Goal: Information Seeking & Learning: Learn about a topic

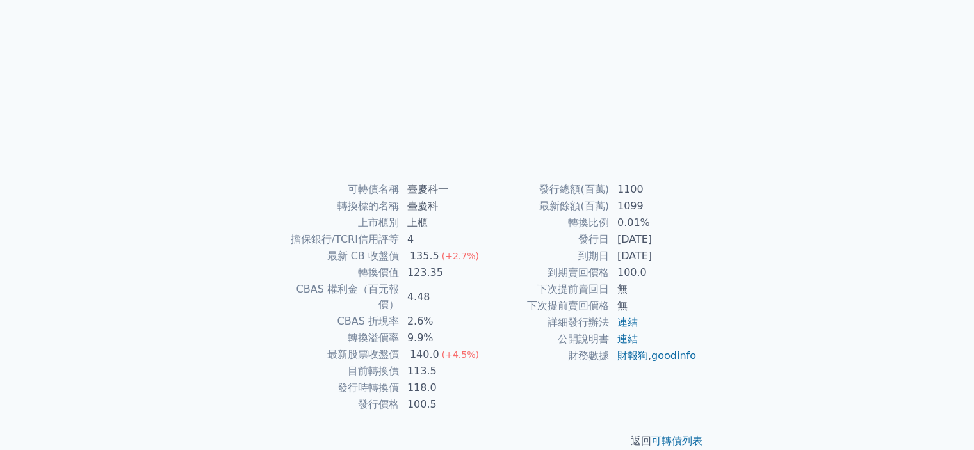
scroll to position [143, 0]
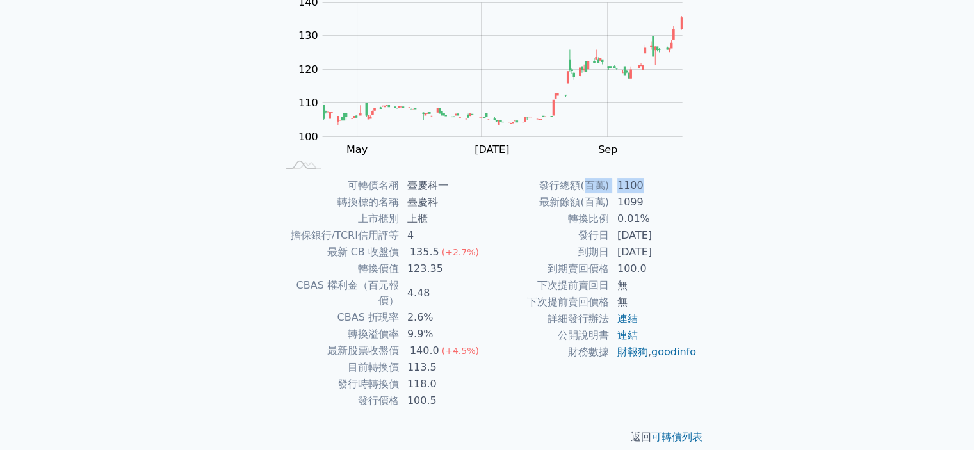
drag, startPoint x: 585, startPoint y: 182, endPoint x: 664, endPoint y: 190, distance: 78.5
click at [664, 190] on tr "發行總額(百萬) 1100" at bounding box center [592, 185] width 210 height 17
click at [664, 190] on td "1100" at bounding box center [654, 185] width 88 height 17
drag, startPoint x: 521, startPoint y: 184, endPoint x: 689, endPoint y: 199, distance: 168.5
click at [689, 199] on tbody "發行總額(百萬) 1100 最新餘額(百萬) 1099 轉換比例 0.01% 發行日 [DATE] 到期日 [DATE] 到期賣回價格 100.0 下次提前賣…" at bounding box center [592, 268] width 210 height 183
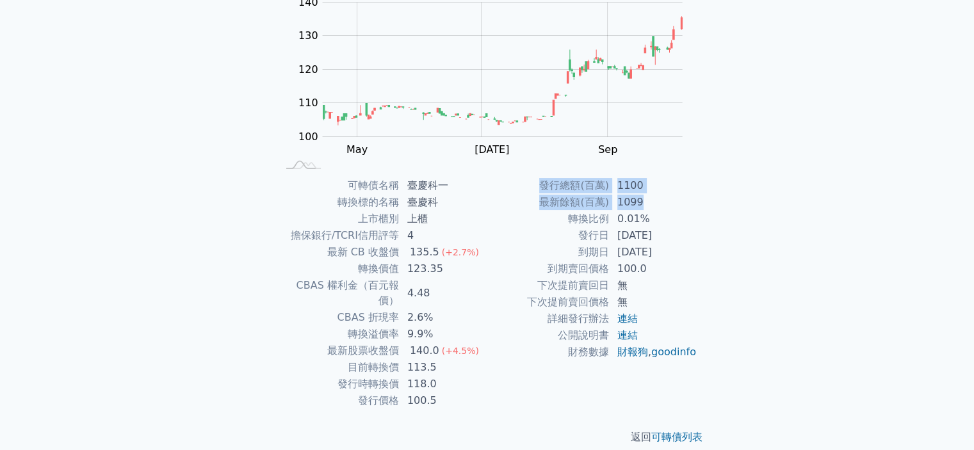
click at [689, 199] on td "1099" at bounding box center [654, 202] width 88 height 17
drag, startPoint x: 563, startPoint y: 218, endPoint x: 683, endPoint y: 216, distance: 119.8
click at [683, 216] on tr "轉換比例 0.01%" at bounding box center [592, 219] width 210 height 17
click at [683, 216] on td "0.01%" at bounding box center [654, 219] width 88 height 17
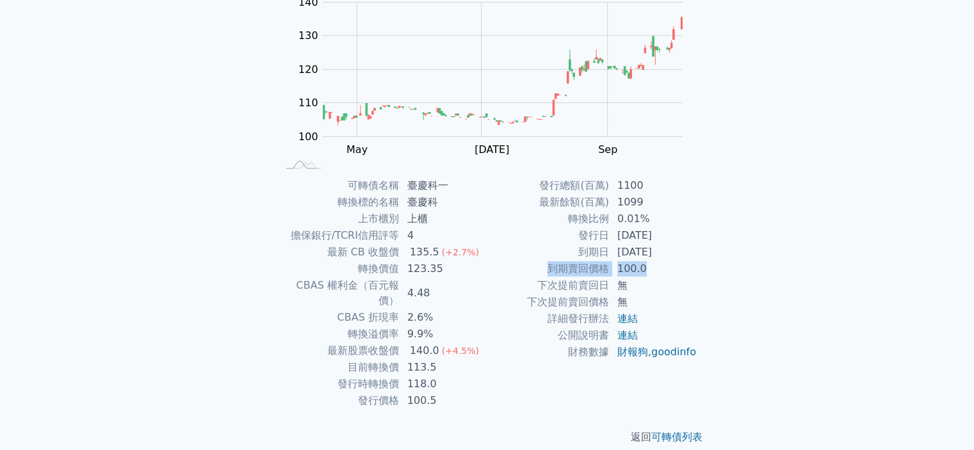
drag, startPoint x: 558, startPoint y: 268, endPoint x: 683, endPoint y: 271, distance: 124.3
click at [683, 271] on tr "到期賣回價格 100.0" at bounding box center [592, 269] width 210 height 17
click at [692, 261] on td "100.0" at bounding box center [654, 269] width 88 height 17
drag, startPoint x: 573, startPoint y: 217, endPoint x: 689, endPoint y: 232, distance: 116.9
click at [689, 232] on tbody "發行總額(百萬) 1100 最新餘額(百萬) 1099 轉換比例 0.01% 發行日 [DATE] 到期日 [DATE] 到期賣回價格 100.0 下次提前賣…" at bounding box center [592, 268] width 210 height 183
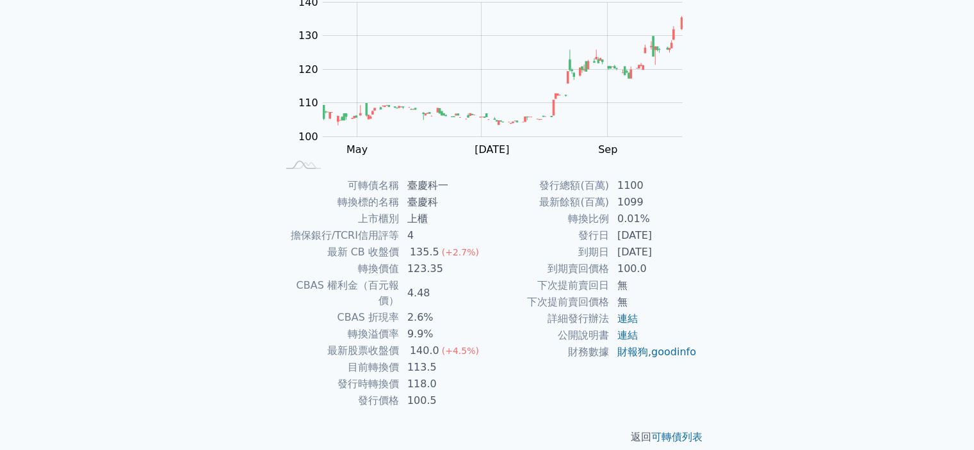
click at [675, 292] on td "無" at bounding box center [654, 285] width 88 height 17
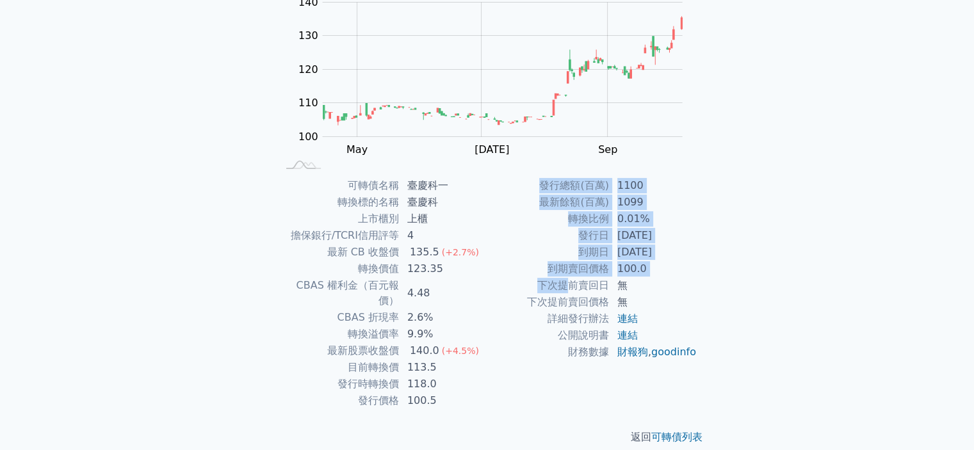
drag, startPoint x: 607, startPoint y: 300, endPoint x: 748, endPoint y: 354, distance: 151.4
click at [748, 354] on div "可轉債列表 財務數據 可轉債列表 財務數據 登入／註冊 登入／註冊 可轉債列表 › 33571 臺慶科一 33571 臺慶科一 可轉債詳細資訊 Zoom Ou…" at bounding box center [487, 161] width 974 height 608
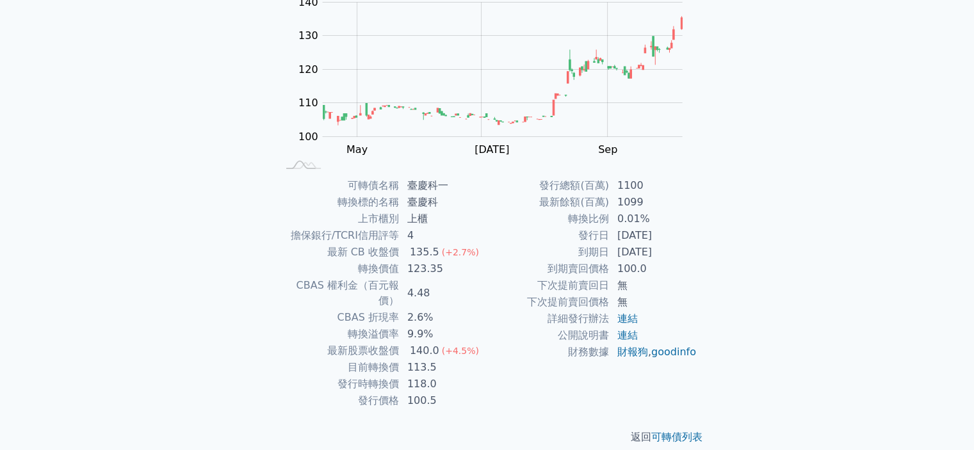
click at [477, 393] on td "100.5" at bounding box center [444, 401] width 88 height 17
drag, startPoint x: 439, startPoint y: 386, endPoint x: 454, endPoint y: 386, distance: 15.4
click at [454, 393] on tr "發行價格 100.5" at bounding box center [382, 401] width 210 height 17
click at [454, 393] on td "100.5" at bounding box center [444, 401] width 88 height 17
drag, startPoint x: 342, startPoint y: 369, endPoint x: 458, endPoint y: 373, distance: 116.0
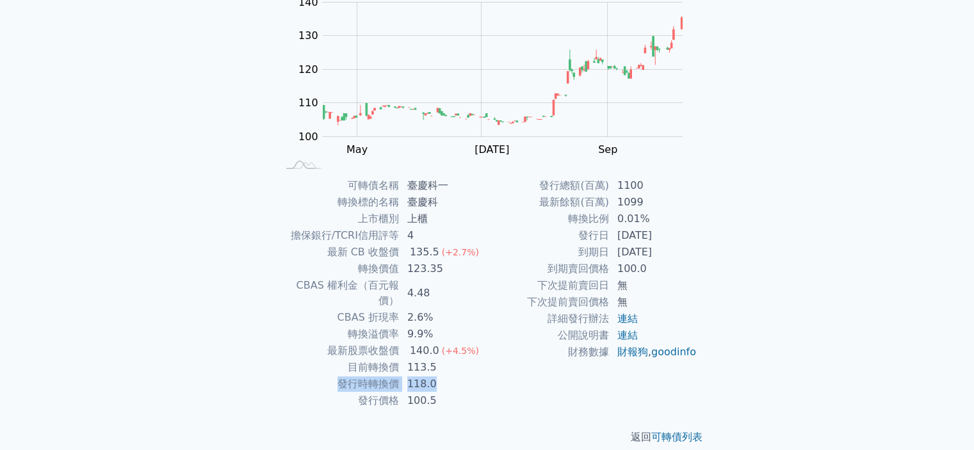
click at [458, 376] on tr "發行時轉換價 118.0" at bounding box center [382, 384] width 210 height 17
click at [458, 376] on td "118.0" at bounding box center [444, 384] width 88 height 17
drag, startPoint x: 342, startPoint y: 353, endPoint x: 437, endPoint y: 354, distance: 94.8
click at [437, 359] on tr "目前轉換價 113.5" at bounding box center [382, 367] width 210 height 17
click at [321, 359] on td "目前轉換價" at bounding box center [338, 367] width 122 height 17
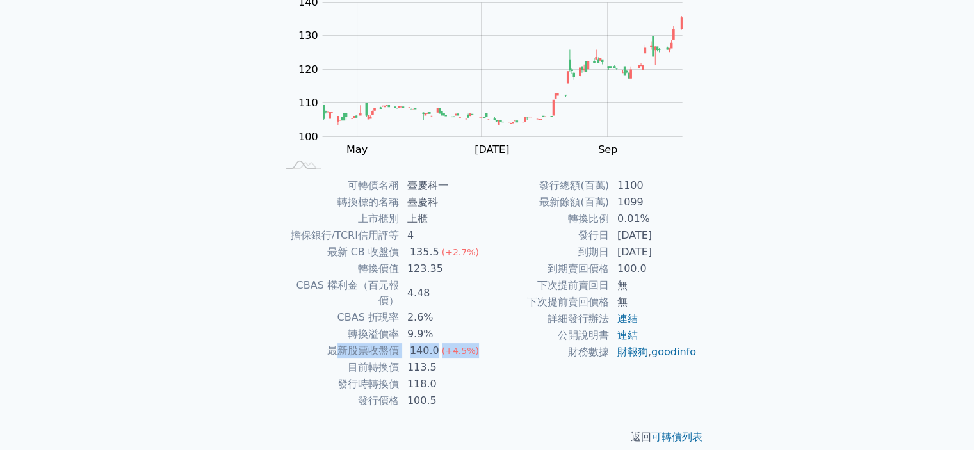
drag, startPoint x: 335, startPoint y: 338, endPoint x: 475, endPoint y: 334, distance: 139.7
click at [475, 343] on tr "最新股票收盤價 140.0 (+4.5%)" at bounding box center [382, 351] width 210 height 17
click at [343, 326] on td "轉換溢價率" at bounding box center [338, 334] width 122 height 17
drag, startPoint x: 352, startPoint y: 315, endPoint x: 441, endPoint y: 317, distance: 89.0
click at [441, 326] on tr "轉換溢價率 9.9%" at bounding box center [382, 334] width 210 height 17
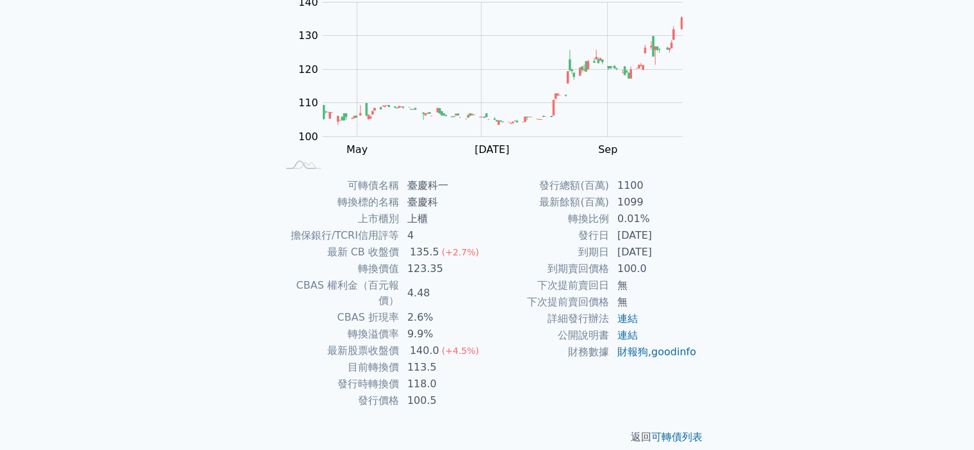
click at [451, 309] on td "2.6%" at bounding box center [444, 317] width 88 height 17
drag, startPoint x: 336, startPoint y: 300, endPoint x: 437, endPoint y: 302, distance: 101.2
click at [437, 309] on tr "CBAS 折現率 2.6%" at bounding box center [382, 317] width 210 height 17
drag, startPoint x: 295, startPoint y: 288, endPoint x: 422, endPoint y: 289, distance: 126.8
click at [422, 289] on tr "CBAS 權利金（百元報價） 4.48" at bounding box center [382, 293] width 210 height 32
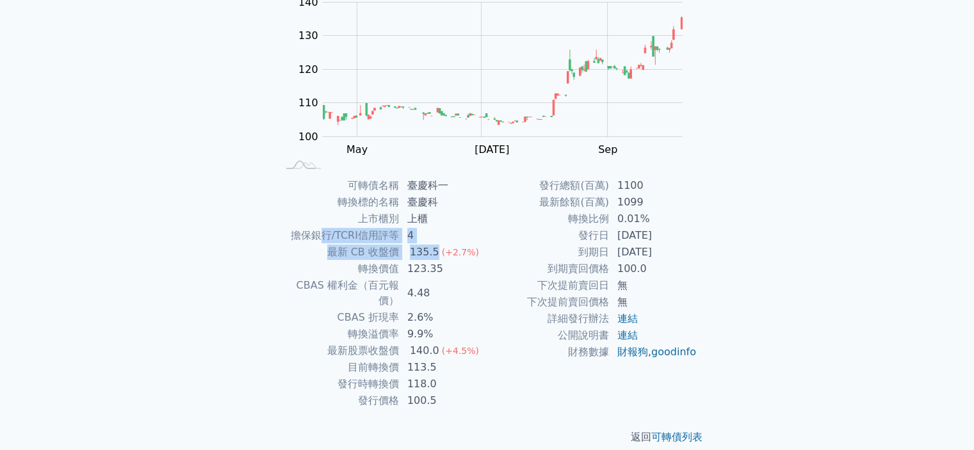
drag, startPoint x: 323, startPoint y: 240, endPoint x: 433, endPoint y: 245, distance: 109.7
click at [433, 245] on tbody "可轉債名稱 臺慶科一 轉換標的名稱 臺慶科 上市櫃別 上櫃 擔保銀行/TCRI信用評等 4 最新 CB 收盤價 135.5 (+2.7%) 轉換價值 123.…" at bounding box center [382, 293] width 210 height 232
click at [507, 247] on td "到期日" at bounding box center [548, 252] width 122 height 17
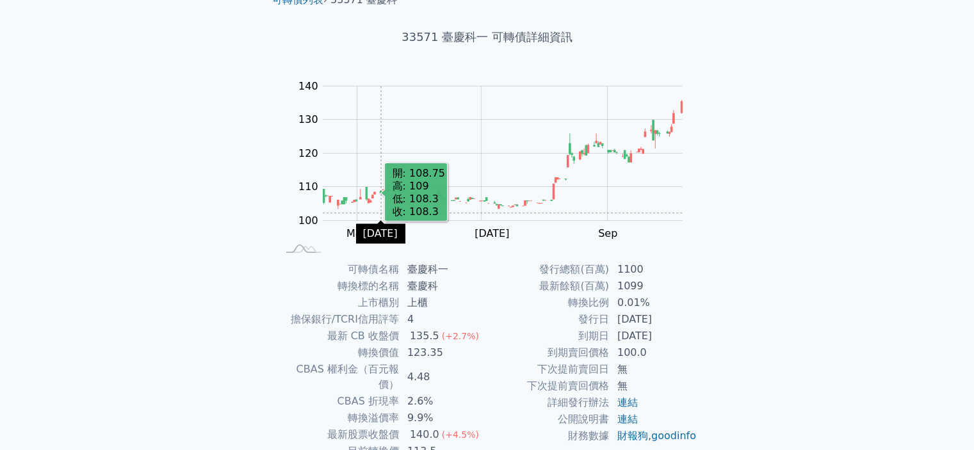
scroll to position [128, 0]
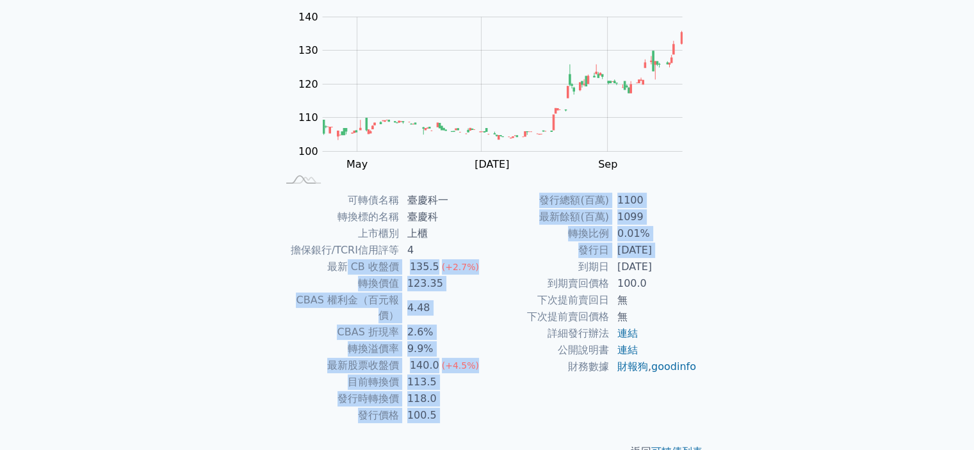
drag, startPoint x: 357, startPoint y: 266, endPoint x: 502, endPoint y: 268, distance: 145.4
click at [502, 268] on div "可轉債名稱 臺慶科一 轉換標的名稱 臺慶科 上市櫃別 上櫃 擔保銀行/TCRI信用評等 4 最新 CB 收盤價 135.5 (+2.7%) 轉換價值 123.…" at bounding box center [487, 308] width 451 height 232
click at [502, 268] on td "到期日" at bounding box center [548, 267] width 122 height 17
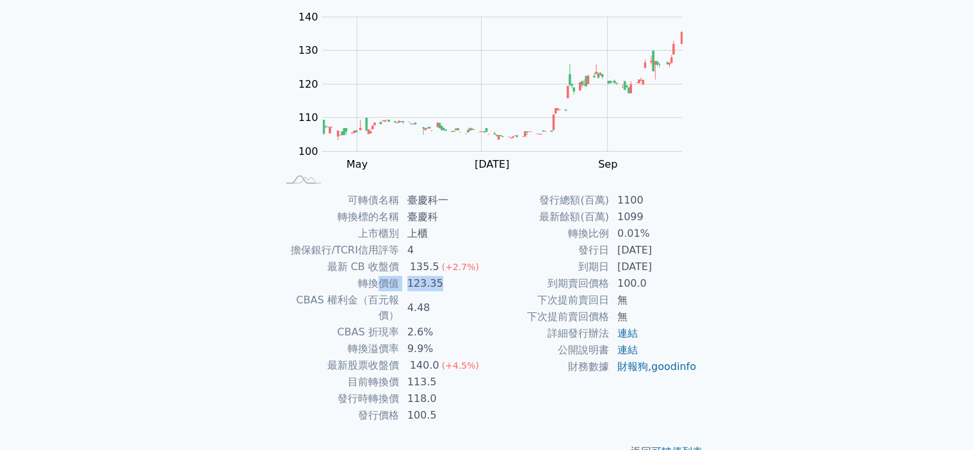
drag, startPoint x: 377, startPoint y: 287, endPoint x: 451, endPoint y: 284, distance: 74.4
click at [451, 284] on tr "轉換價值 123.35" at bounding box center [382, 283] width 210 height 17
click at [474, 297] on td "4.48" at bounding box center [444, 308] width 88 height 32
drag, startPoint x: 361, startPoint y: 384, endPoint x: 427, endPoint y: 389, distance: 66.8
click at [427, 391] on tr "發行時轉換價 118.0" at bounding box center [382, 399] width 210 height 17
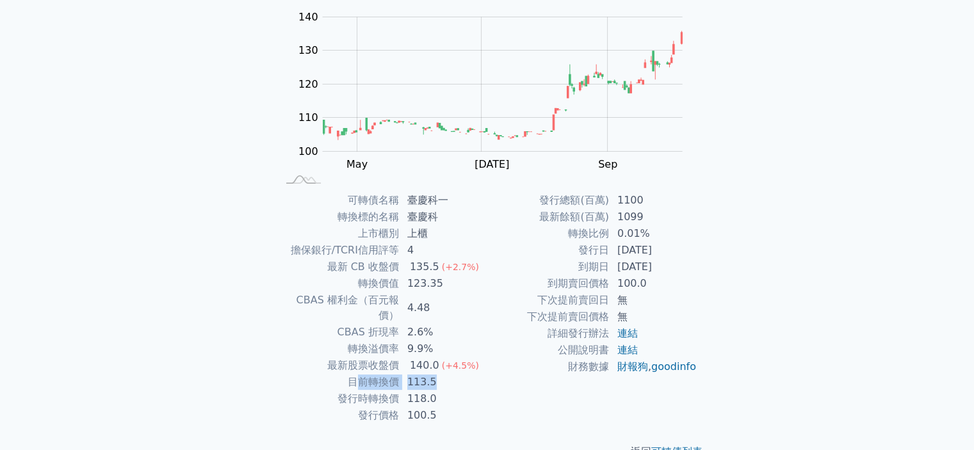
drag, startPoint x: 357, startPoint y: 366, endPoint x: 433, endPoint y: 372, distance: 75.8
click at [433, 374] on tr "目前轉換價 113.5" at bounding box center [382, 382] width 210 height 17
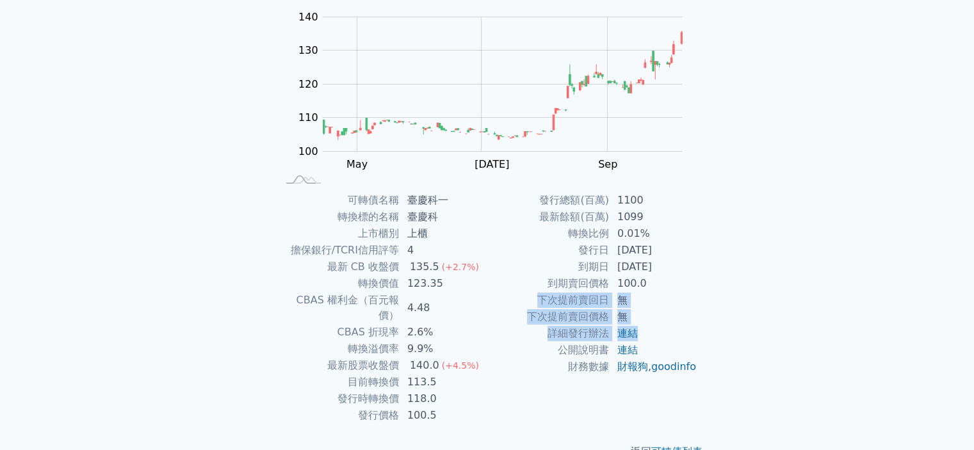
drag, startPoint x: 534, startPoint y: 300, endPoint x: 667, endPoint y: 339, distance: 138.0
click at [667, 339] on tbody "發行總額(百萬) 1100 最新餘額(百萬) 1099 轉換比例 0.01% 發行日 [DATE] 到期日 [DATE] 到期賣回價格 100.0 下次提前賣…" at bounding box center [592, 283] width 210 height 183
click at [728, 316] on div "可轉債列表 › 33571 臺慶科一 33571 臺慶科一 可轉債詳細資訊 Zoom Out 100 80 90 100 110 120 130 140 15…" at bounding box center [487, 192] width 492 height 578
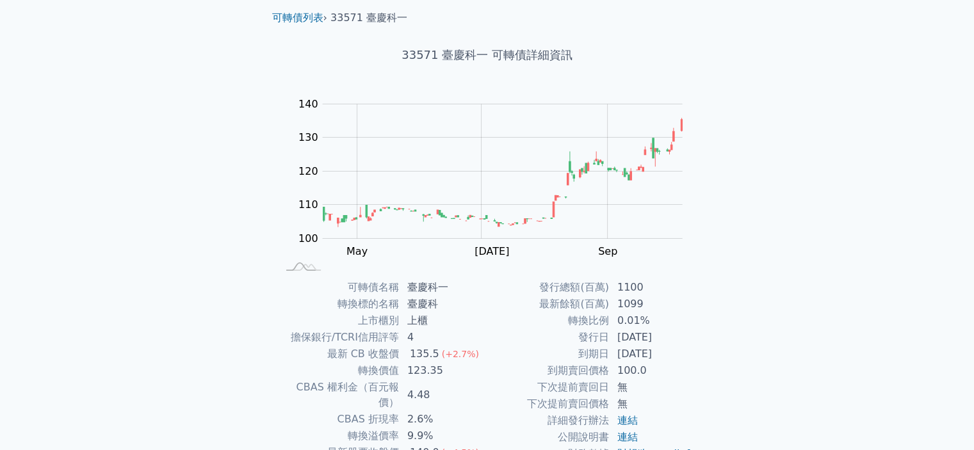
scroll to position [64, 0]
